Goal: Find specific page/section: Find specific page/section

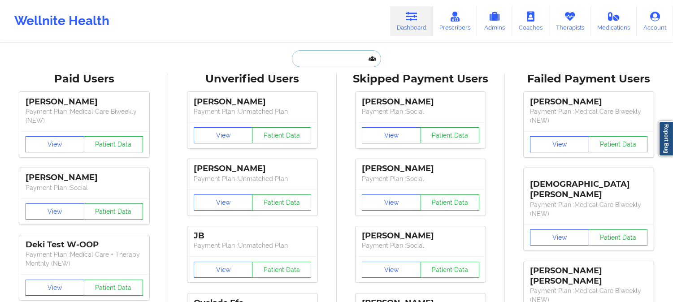
drag, startPoint x: 0, startPoint y: 0, endPoint x: 334, endPoint y: 59, distance: 339.0
click at [334, 59] on input "text" at bounding box center [336, 58] width 89 height 17
paste input "[EMAIL_ADDRESS][DOMAIN_NAME]"
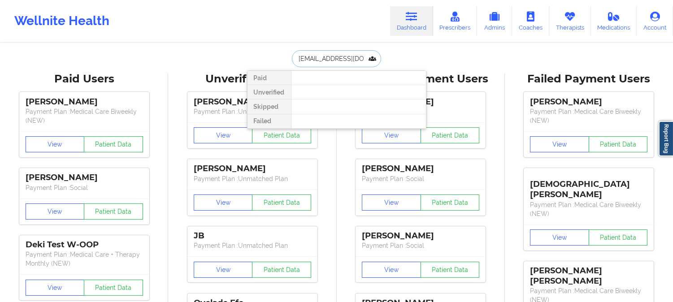
type input "[EMAIL_ADDRESS][DOMAIN_NAME]"
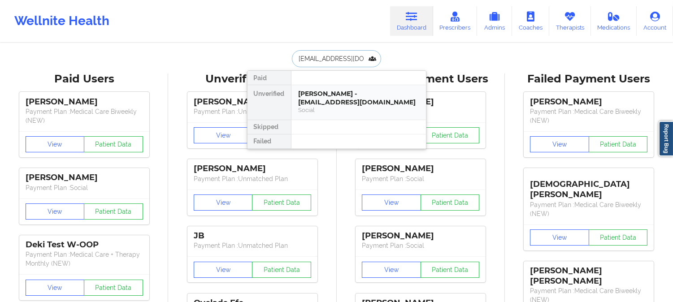
click at [335, 100] on div "[PERSON_NAME] - [EMAIL_ADDRESS][DOMAIN_NAME]" at bounding box center [358, 98] width 120 height 17
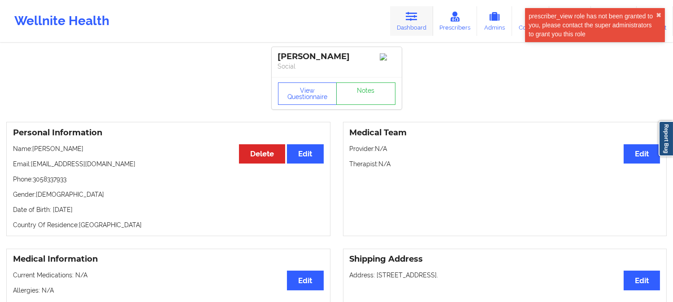
click at [413, 30] on link "Dashboard" at bounding box center [411, 21] width 43 height 30
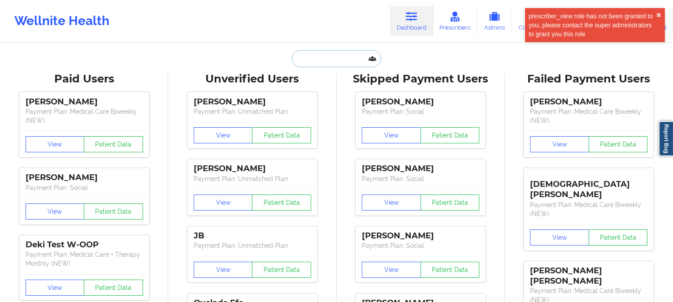
click at [343, 63] on input "text" at bounding box center [336, 58] width 89 height 17
paste input "[EMAIL_ADDRESS][DOMAIN_NAME]"
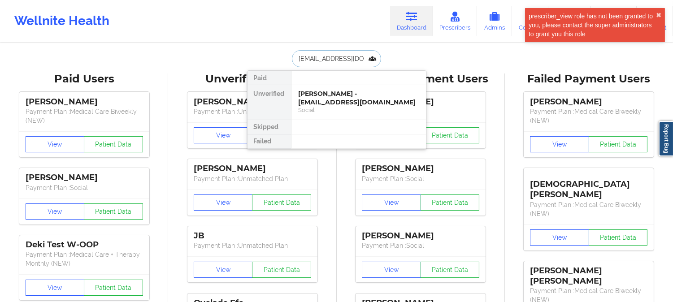
type input "[EMAIL_ADDRESS][DOMAIN_NAME]"
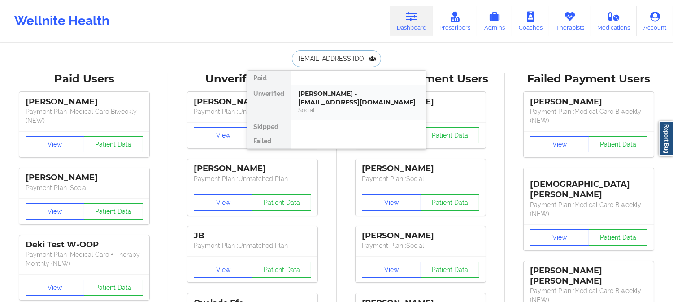
click at [355, 106] on div "Social" at bounding box center [358, 110] width 120 height 8
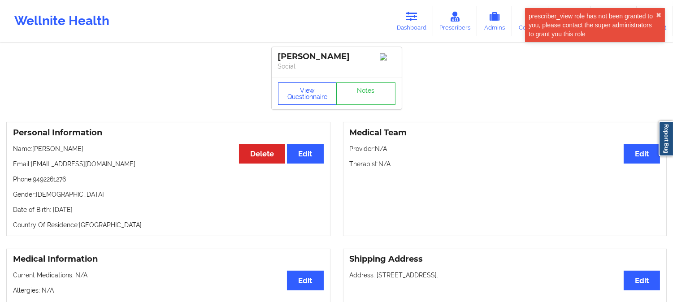
drag, startPoint x: 297, startPoint y: 109, endPoint x: 307, endPoint y: 105, distance: 10.7
click at [298, 108] on div "View Questionnaire Notes" at bounding box center [337, 93] width 130 height 32
click at [311, 100] on button "View Questionnaire" at bounding box center [307, 93] width 59 height 22
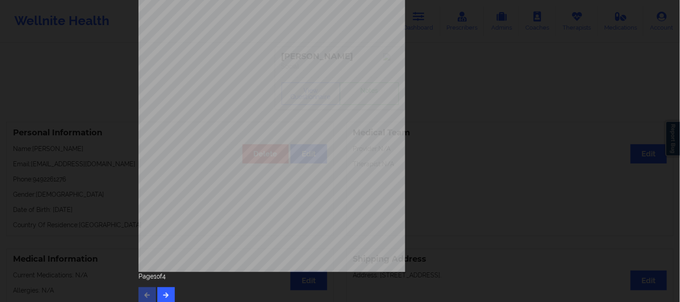
scroll to position [125, 0]
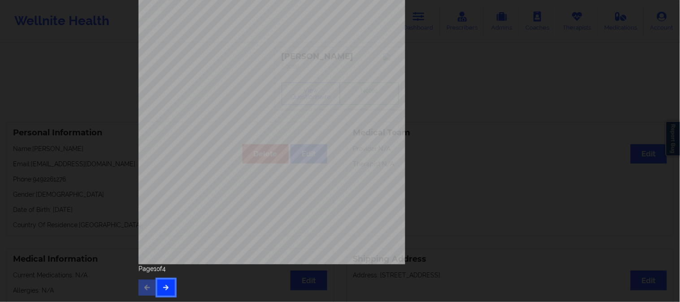
click at [166, 286] on icon "button" at bounding box center [166, 287] width 8 height 5
click at [168, 285] on button "button" at bounding box center [165, 288] width 17 height 16
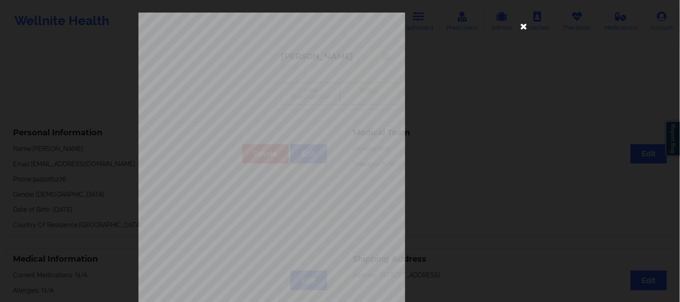
click at [523, 27] on icon at bounding box center [524, 26] width 14 height 14
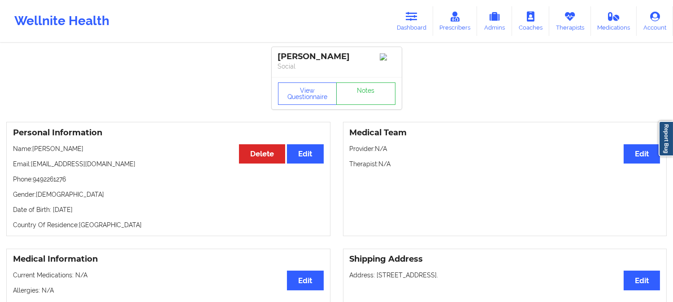
click at [410, 19] on icon at bounding box center [412, 17] width 12 height 10
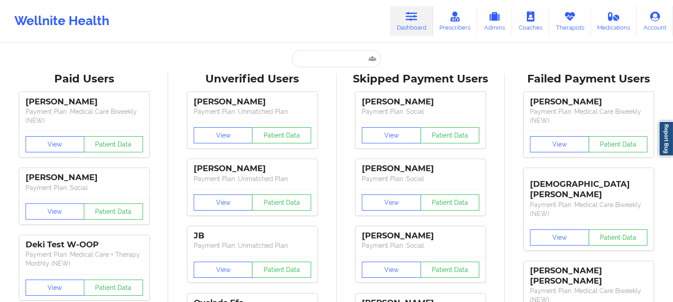
click at [352, 55] on input "text" at bounding box center [336, 58] width 89 height 17
paste input "[PERSON_NAME][EMAIL_ADDRESS][DOMAIN_NAME]"
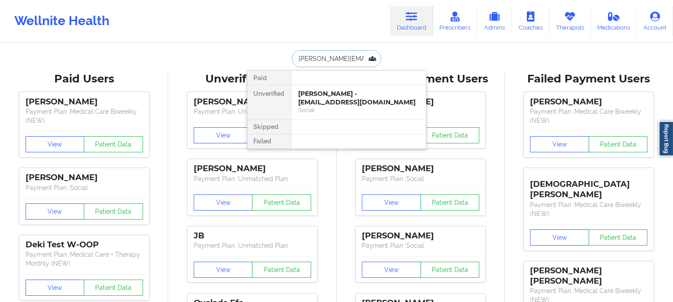
type input "[PERSON_NAME][EMAIL_ADDRESS][DOMAIN_NAME]"
click at [369, 106] on div "Social" at bounding box center [358, 110] width 120 height 8
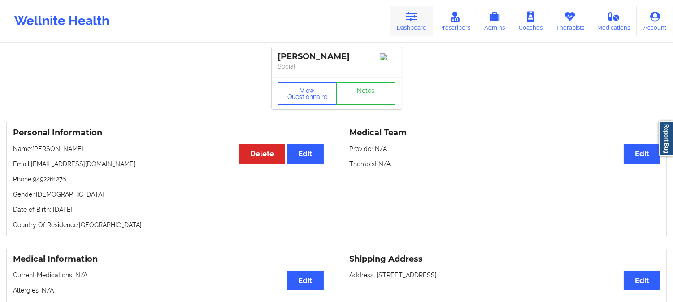
click at [399, 19] on link "Dashboard" at bounding box center [411, 21] width 43 height 30
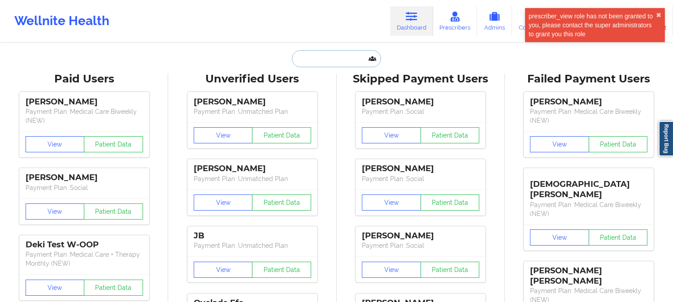
click at [351, 65] on input "text" at bounding box center [336, 58] width 89 height 17
paste input "[PERSON_NAME][EMAIL_ADDRESS][DOMAIN_NAME]"
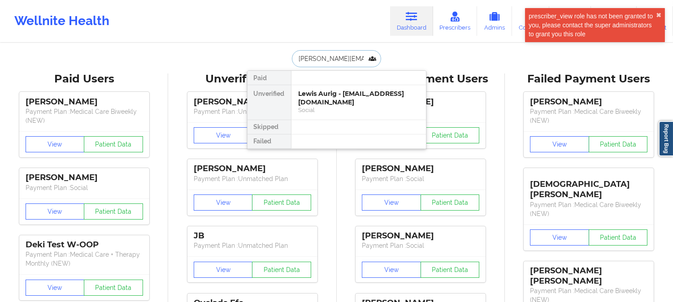
type input "[PERSON_NAME][EMAIL_ADDRESS][DOMAIN_NAME]"
click at [320, 99] on div "Lewis Aurig - [EMAIL_ADDRESS][DOMAIN_NAME]" at bounding box center [358, 98] width 120 height 17
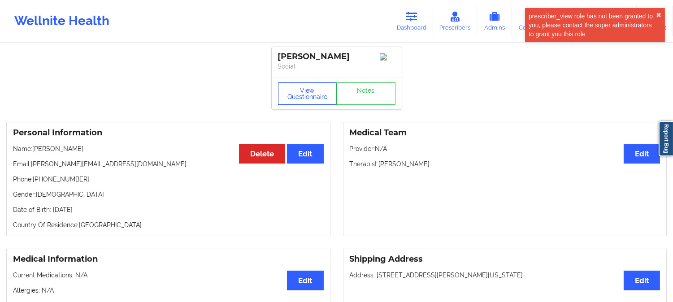
click at [296, 101] on button "View Questionnaire" at bounding box center [307, 93] width 59 height 22
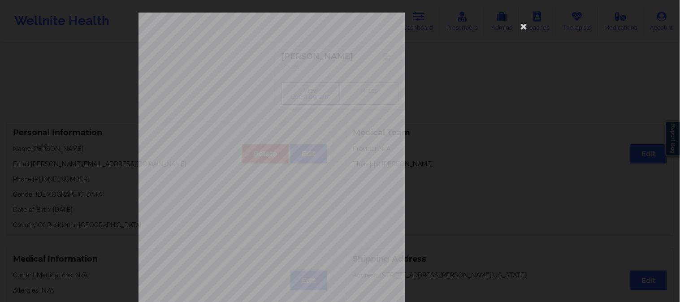
scroll to position [125, 0]
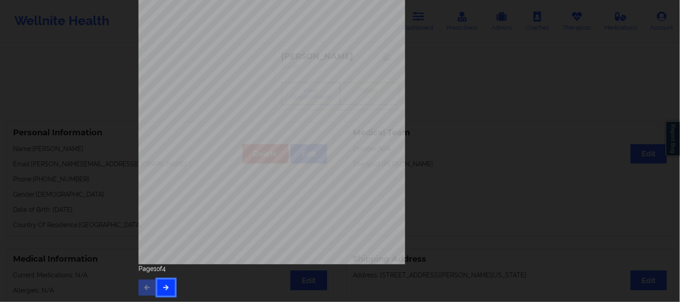
click at [168, 281] on button "button" at bounding box center [165, 288] width 17 height 16
click at [163, 277] on div "Page 2 of 4" at bounding box center [339, 279] width 403 height 31
click at [169, 285] on button "button" at bounding box center [165, 288] width 17 height 16
click at [143, 287] on icon "button" at bounding box center [147, 287] width 8 height 5
click at [143, 285] on icon "button" at bounding box center [147, 287] width 8 height 5
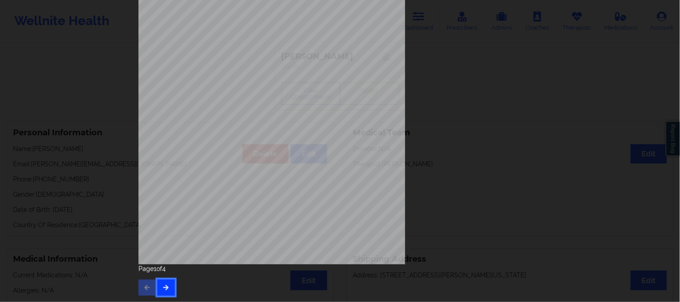
click at [164, 285] on icon "button" at bounding box center [166, 287] width 8 height 5
click at [166, 285] on icon "button" at bounding box center [166, 287] width 8 height 5
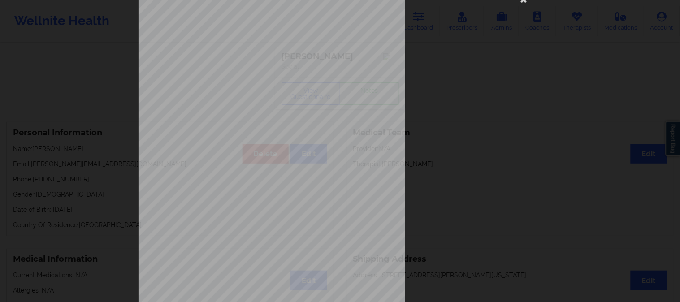
scroll to position [26, 0]
